Goal: Information Seeking & Learning: Learn about a topic

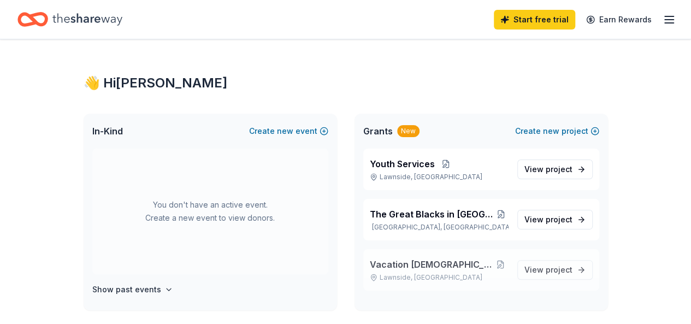
scroll to position [111, 0]
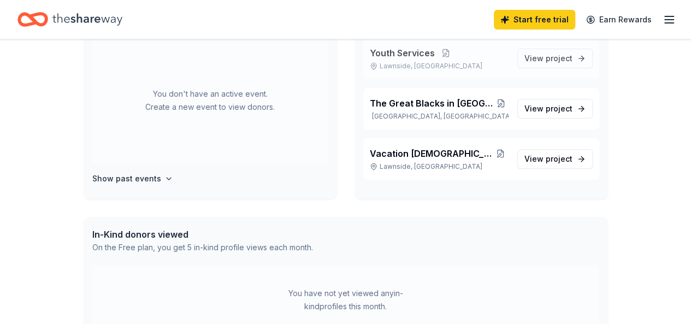
click at [423, 63] on p "Lawnside, [GEOGRAPHIC_DATA]" at bounding box center [439, 66] width 139 height 9
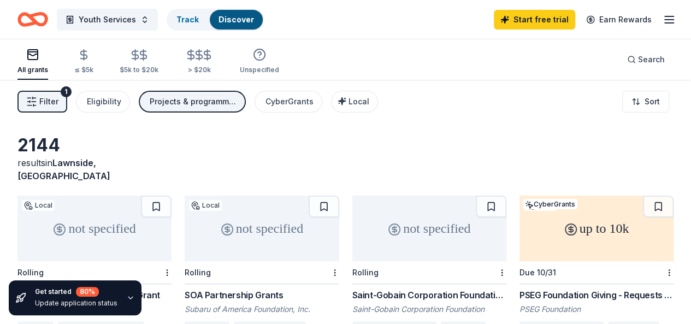
click at [423, 63] on div "All grants ≤ $5k $5k to $20k > $20k Unspecified Search" at bounding box center [345, 59] width 656 height 40
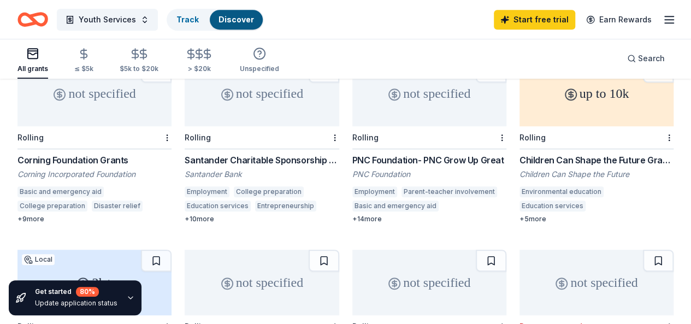
scroll to position [324, 0]
click at [519, 126] on div "Rolling" at bounding box center [596, 137] width 154 height 23
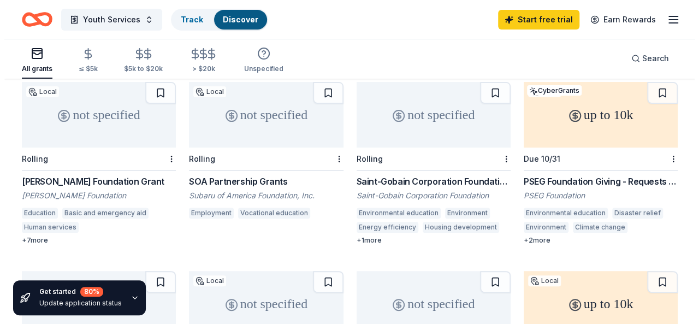
scroll to position [0, 0]
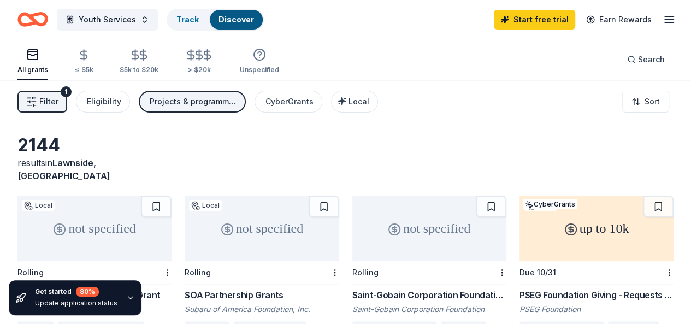
click at [58, 102] on span "Filter" at bounding box center [48, 101] width 19 height 13
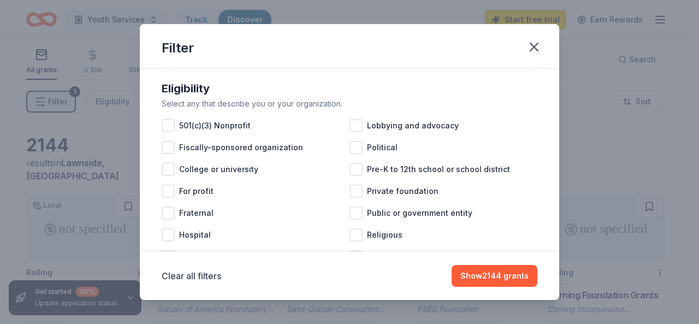
scroll to position [116, 0]
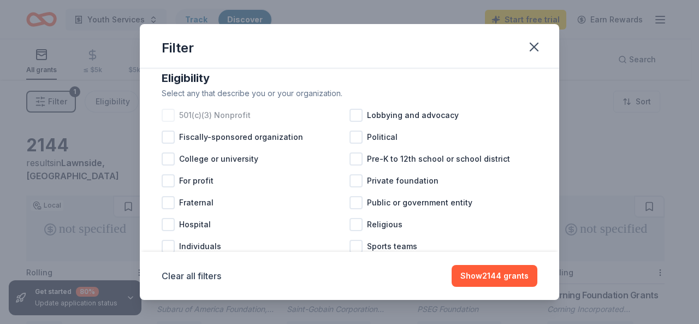
click at [169, 121] on div at bounding box center [168, 115] width 13 height 13
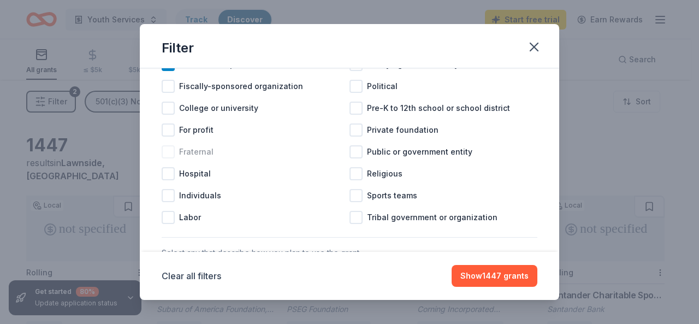
scroll to position [168, 0]
click at [350, 179] on div at bounding box center [355, 171] width 13 height 13
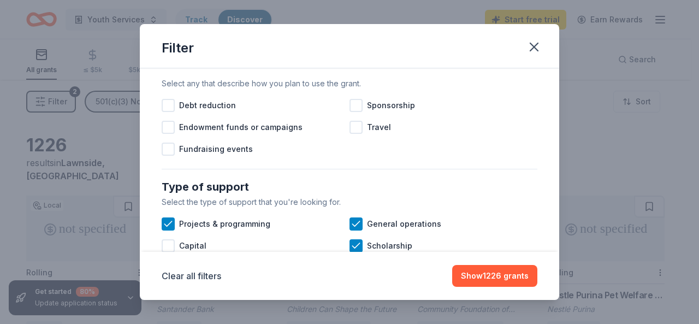
scroll to position [338, 0]
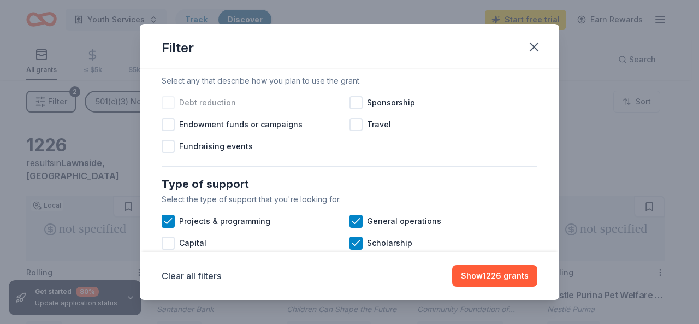
click at [172, 109] on div at bounding box center [168, 102] width 13 height 13
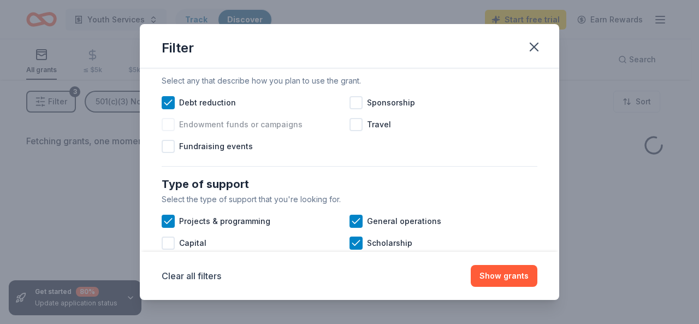
click at [168, 131] on div at bounding box center [168, 124] width 13 height 13
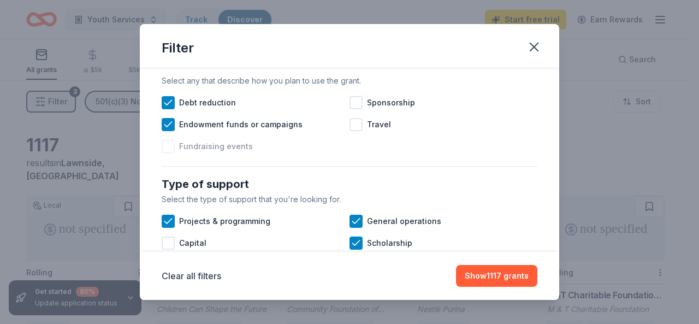
click at [168, 153] on div at bounding box center [168, 146] width 13 height 13
click at [349, 130] on div at bounding box center [355, 124] width 13 height 13
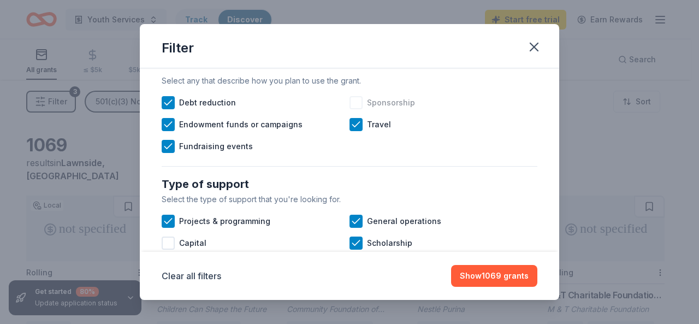
click at [351, 109] on div at bounding box center [355, 102] width 13 height 13
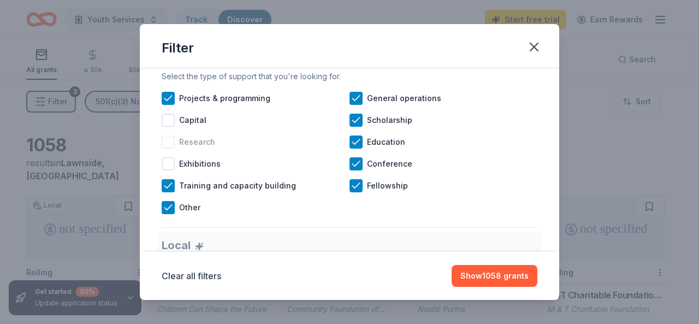
scroll to position [462, 0]
click at [165, 103] on icon at bounding box center [168, 97] width 11 height 11
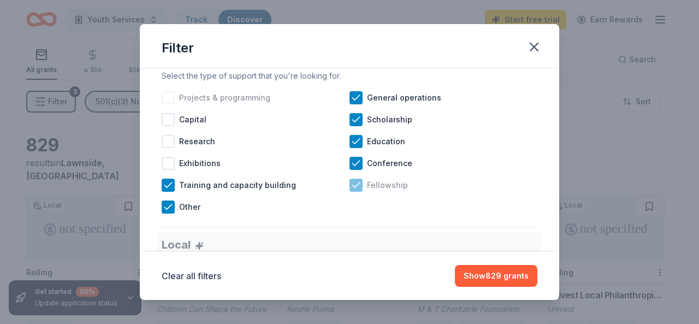
click at [350, 191] on icon at bounding box center [355, 185] width 11 height 11
click at [162, 126] on div at bounding box center [168, 119] width 13 height 13
click at [169, 104] on div at bounding box center [168, 97] width 13 height 13
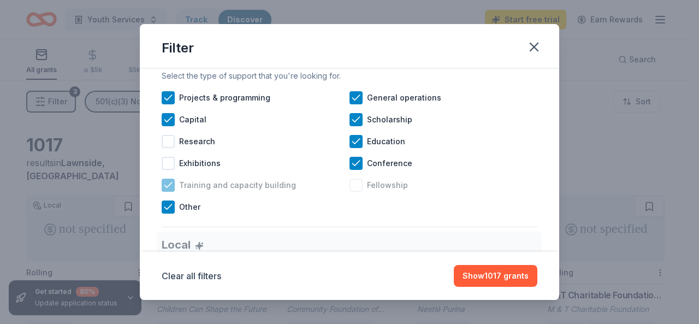
click at [170, 191] on icon at bounding box center [168, 185] width 11 height 11
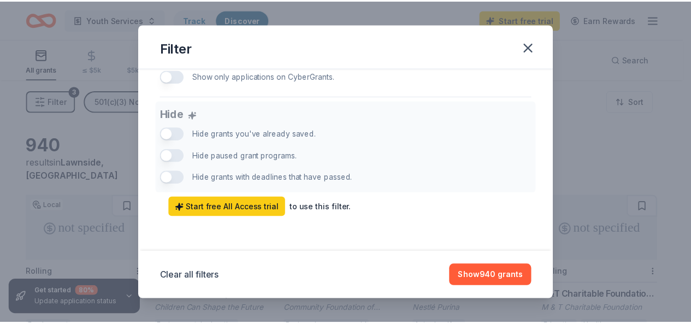
scroll to position [753, 0]
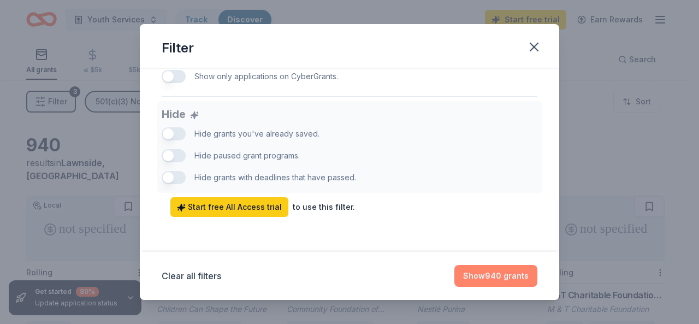
click at [486, 272] on button "Show 940 grants" at bounding box center [495, 276] width 83 height 22
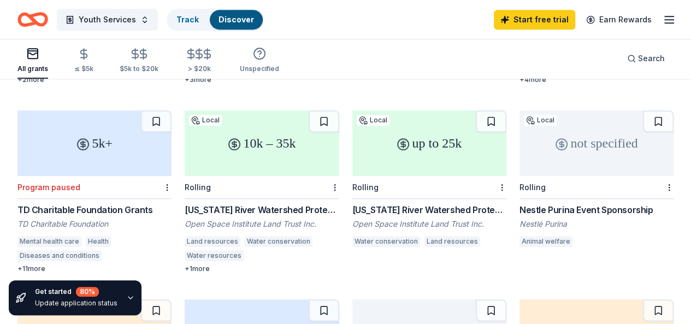
scroll to position [480, 0]
